Goal: Navigation & Orientation: Understand site structure

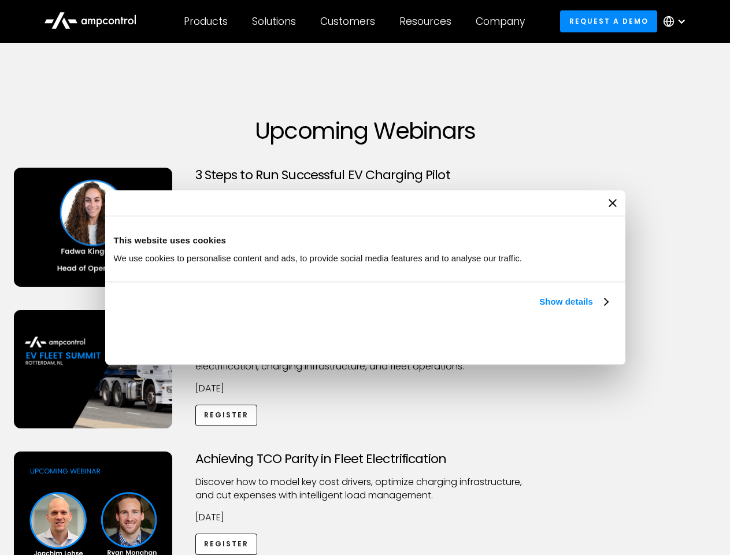
click at [540, 309] on link "Show details" at bounding box center [574, 302] width 68 height 14
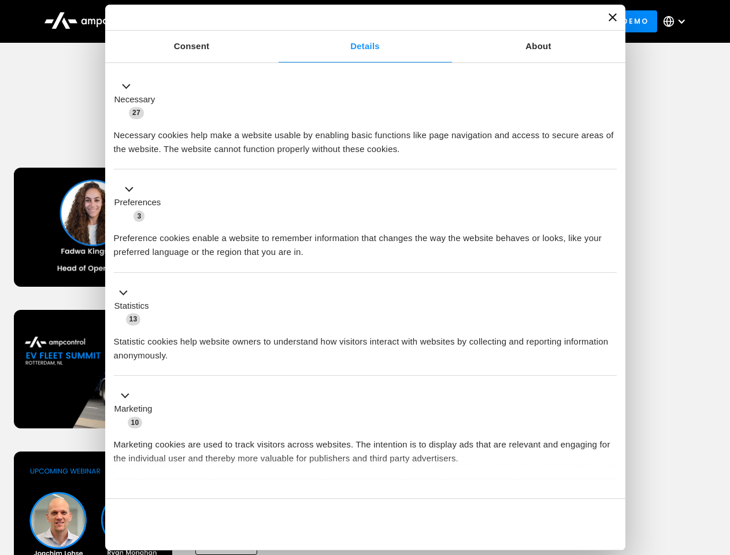
click at [610, 156] on div "Necessary cookies help make a website usable by enabling basic functions like p…" at bounding box center [365, 138] width 503 height 36
click at [718, 466] on div "Achieving TCO Parity in Fleet Electrification Discover how to model key cost dr…" at bounding box center [365, 543] width 726 height 182
click at [356, 21] on div "Customers" at bounding box center [347, 21] width 55 height 13
click at [205, 21] on div "Products" at bounding box center [206, 21] width 44 height 13
click at [275, 21] on div "Solutions" at bounding box center [274, 21] width 44 height 13
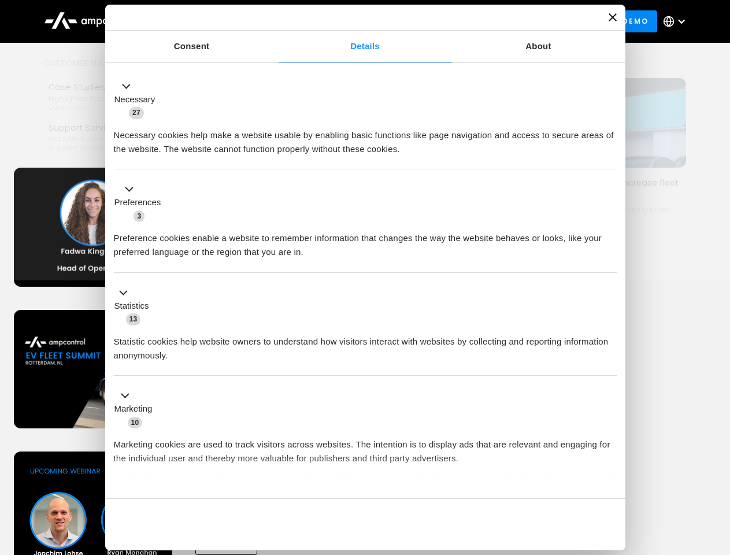
click at [350, 21] on div "Customers" at bounding box center [347, 21] width 55 height 13
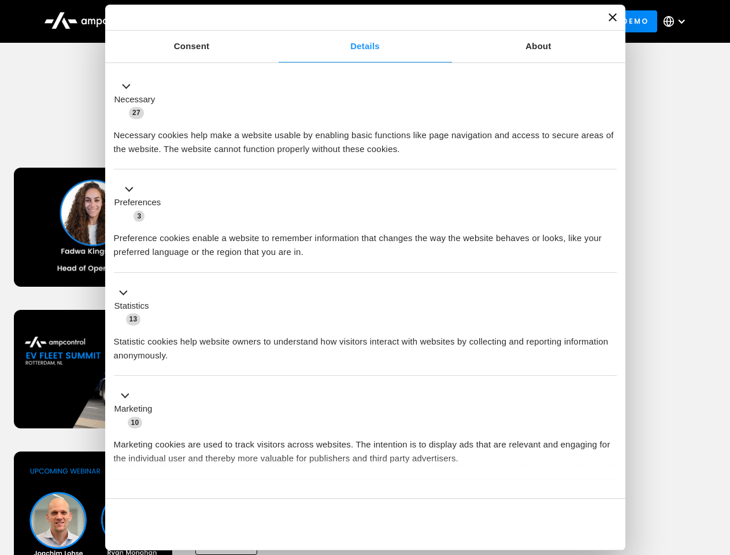
click at [428, 21] on div "Resources" at bounding box center [426, 21] width 52 height 13
click at [504, 21] on div "Company" at bounding box center [500, 21] width 49 height 13
click at [678, 21] on div at bounding box center [681, 21] width 9 height 9
